Goal: Transaction & Acquisition: Subscribe to service/newsletter

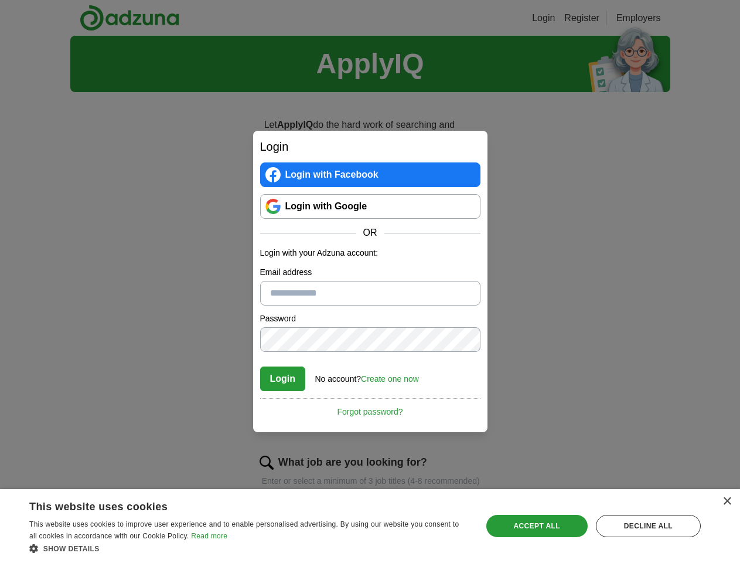
click at [283, 379] on button "Login" at bounding box center [283, 378] width 46 height 25
click at [392, 379] on link "Create one now" at bounding box center [390, 378] width 58 height 9
click at [371, 385] on div "No account? Create one now" at bounding box center [367, 375] width 104 height 19
click at [727, 501] on div "×" at bounding box center [727, 501] width 9 height 9
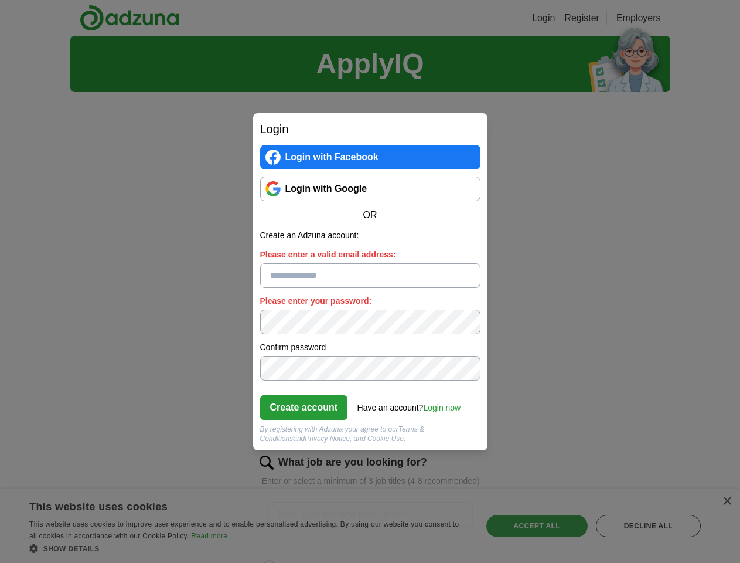
click at [249, 548] on div "Login Login with Facebook Login with Google OR Create an Adzuna account: Please…" at bounding box center [370, 281] width 740 height 563
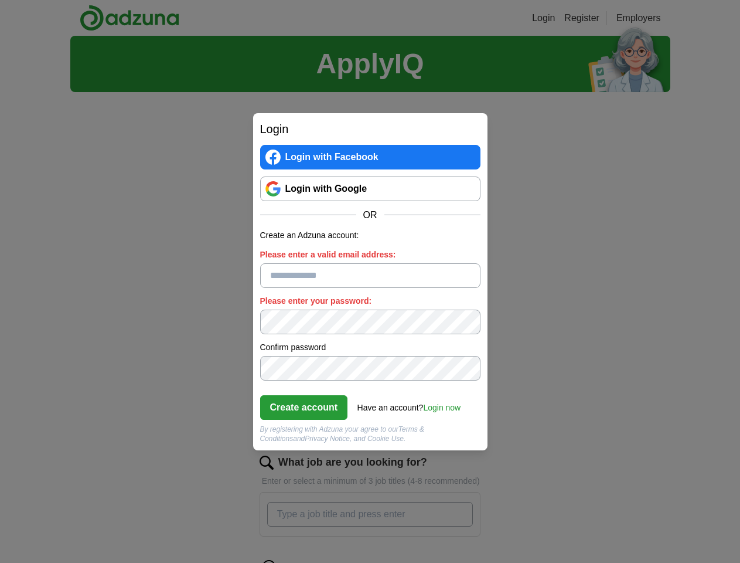
click at [537, 526] on div "Login Login with Facebook Login with Google OR Create an Adzuna account: Please…" at bounding box center [370, 281] width 740 height 563
click at [648, 526] on div "Login Login with Facebook Login with Google OR Create an Adzuna account: Please…" at bounding box center [370, 281] width 740 height 563
click at [36, 559] on div "Login Login with Facebook Login with Google OR Create an Adzuna account: Please…" at bounding box center [370, 281] width 740 height 563
click at [158, 559] on div "Login Login with Facebook Login with Google OR Create an Adzuna account: Please…" at bounding box center [370, 281] width 740 height 563
click at [252, 559] on div "Login Login with Facebook Login with Google OR Create an Adzuna account: Please…" at bounding box center [370, 281] width 740 height 563
